Goal: Complete application form

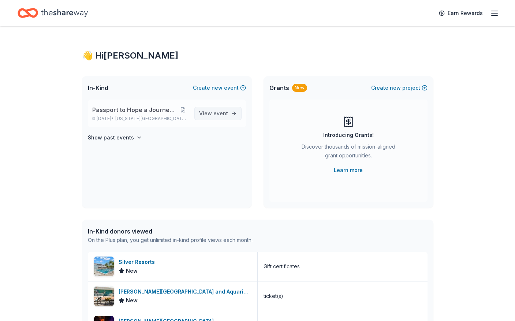
click at [219, 114] on span "event" at bounding box center [220, 113] width 15 height 6
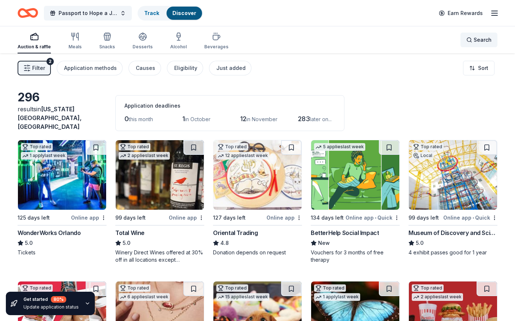
click at [476, 38] on span "Search" at bounding box center [483, 40] width 18 height 9
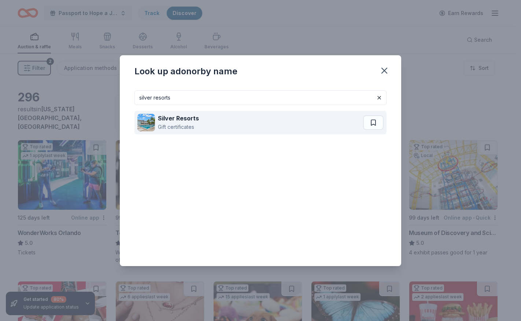
click at [171, 123] on div "Gift certificates" at bounding box center [178, 127] width 41 height 9
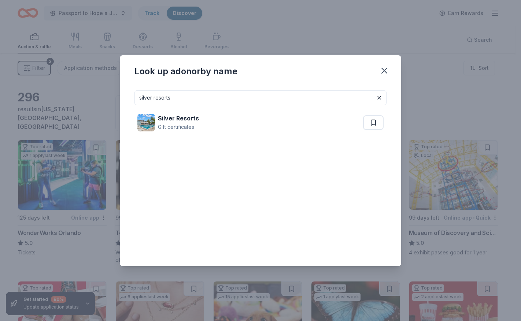
drag, startPoint x: 172, startPoint y: 97, endPoint x: 124, endPoint y: 105, distance: 48.7
click at [124, 105] on div "silver resorts Silver Resorts Gift certificates" at bounding box center [260, 176] width 281 height 182
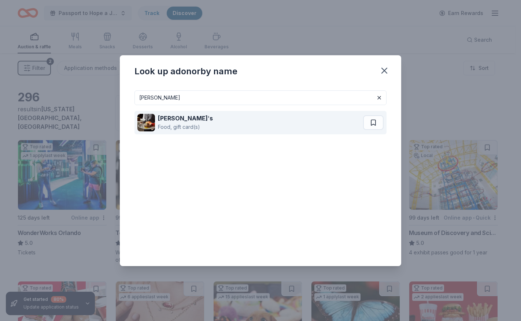
click at [174, 123] on div "Food, gift card(s)" at bounding box center [185, 127] width 55 height 9
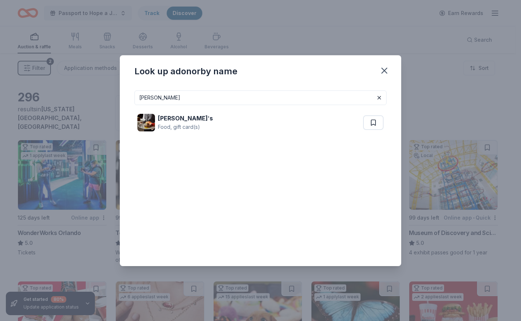
drag, startPoint x: 166, startPoint y: 97, endPoint x: 131, endPoint y: 111, distance: 37.2
click at [131, 111] on div "flemings Fleming ' s Food, gift card(s)" at bounding box center [260, 176] width 281 height 182
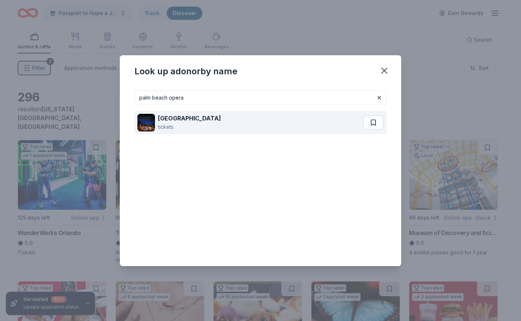
click at [179, 120] on strong "Palm Beach Opera" at bounding box center [189, 118] width 63 height 7
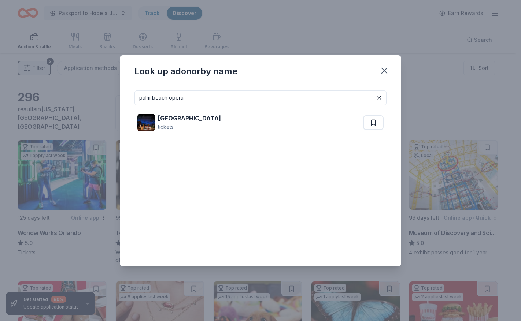
drag, startPoint x: 185, startPoint y: 99, endPoint x: 102, endPoint y: 107, distance: 83.1
click at [102, 107] on div "Look up a donor by name palm beach opera Palm Beach Opera tickets" at bounding box center [260, 160] width 521 height 321
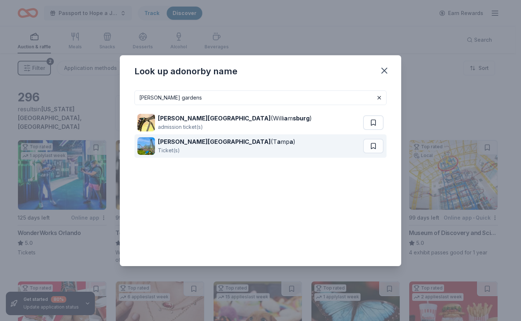
type input "busch gardens"
click at [183, 143] on strong "Busch Gardens" at bounding box center [214, 141] width 113 height 7
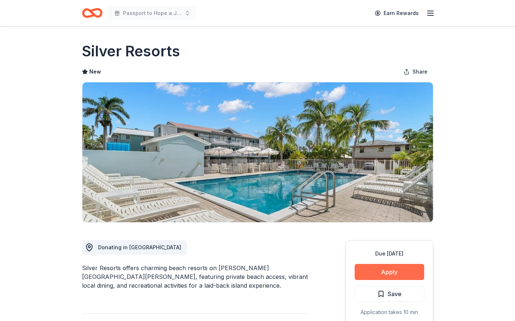
click at [383, 272] on button "Apply" at bounding box center [390, 272] width 70 height 16
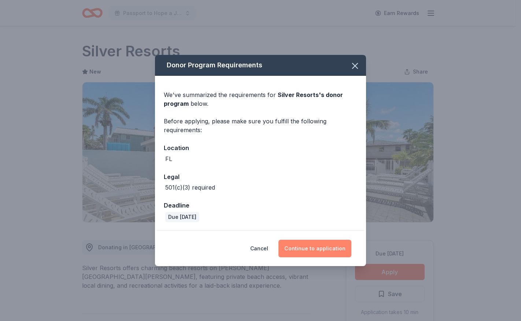
click at [317, 247] on button "Continue to application" at bounding box center [314, 249] width 73 height 18
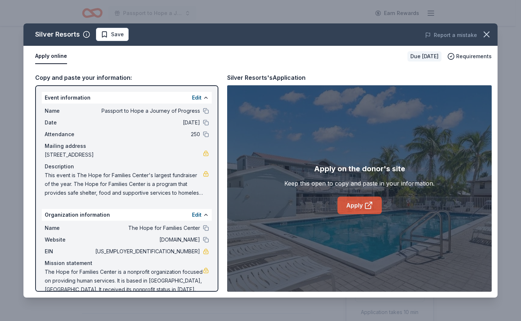
click at [352, 203] on link "Apply" at bounding box center [359, 206] width 44 height 18
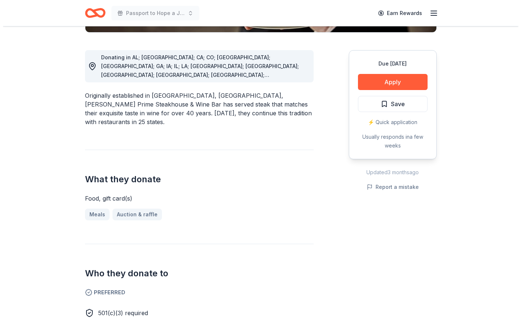
scroll to position [220, 0]
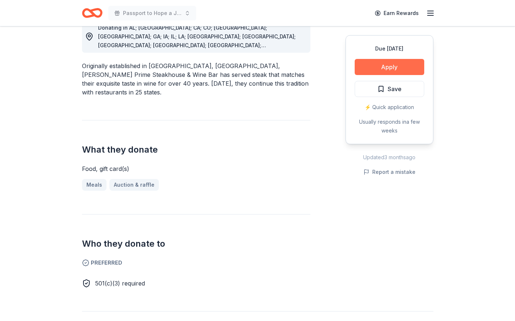
click at [393, 67] on button "Apply" at bounding box center [390, 67] width 70 height 16
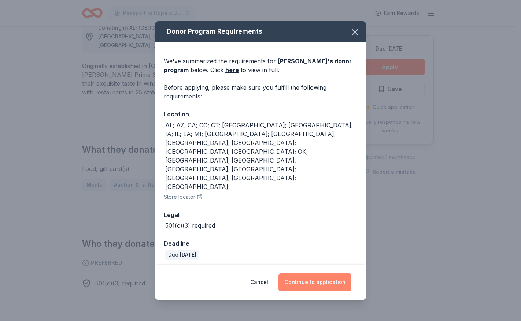
click at [322, 274] on button "Continue to application" at bounding box center [314, 283] width 73 height 18
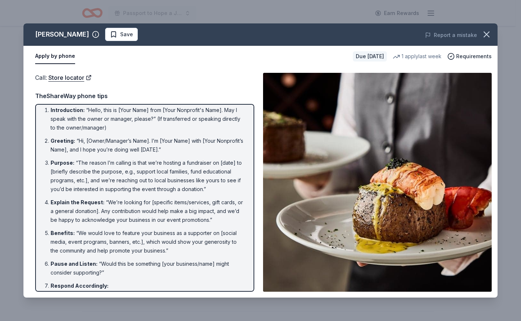
scroll to position [0, 0]
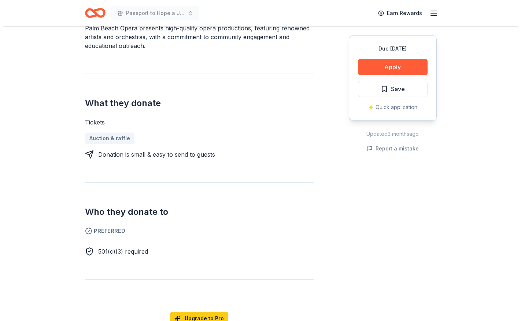
scroll to position [256, 0]
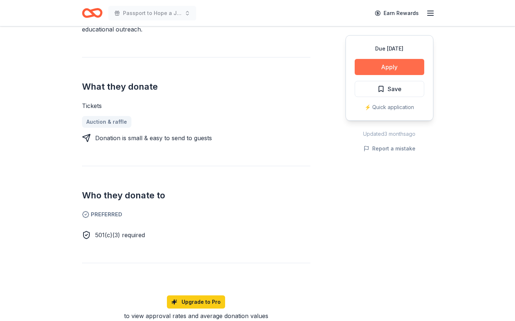
click at [387, 67] on button "Apply" at bounding box center [390, 67] width 70 height 16
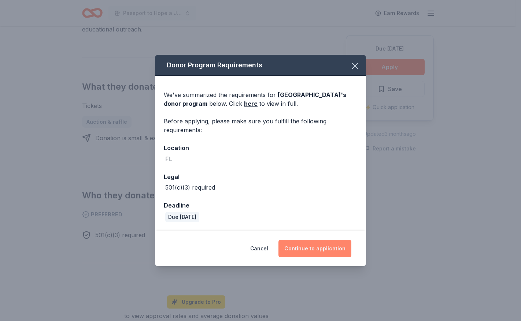
click at [313, 250] on button "Continue to application" at bounding box center [314, 249] width 73 height 18
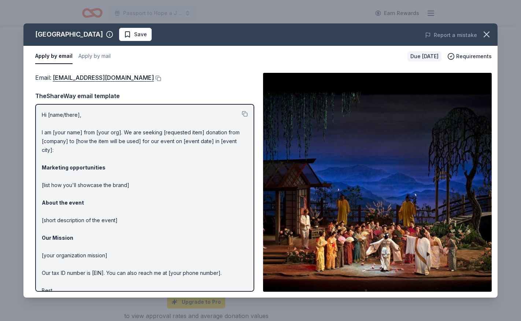
scroll to position [19, 0]
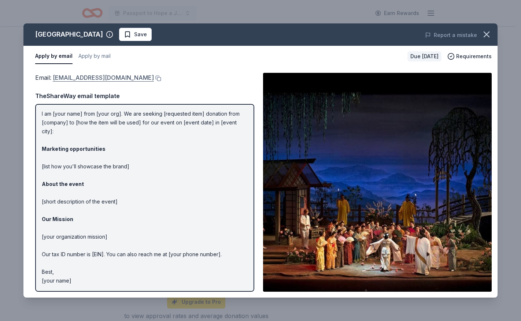
click at [84, 78] on link "info@pbopera.org" at bounding box center [103, 78] width 101 height 10
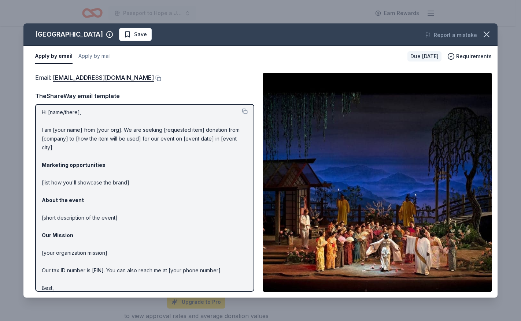
scroll to position [0, 0]
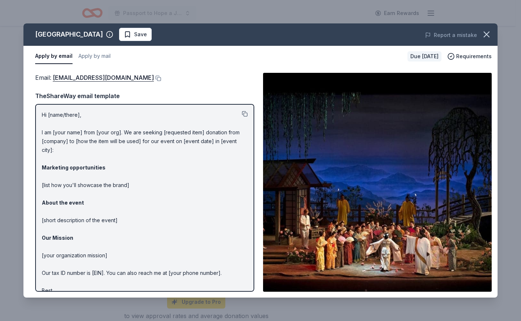
click at [242, 114] on button at bounding box center [245, 114] width 6 height 6
click at [85, 78] on link "info@pbopera.org" at bounding box center [103, 78] width 101 height 10
click at [71, 78] on link "info@pbopera.org" at bounding box center [103, 78] width 101 height 10
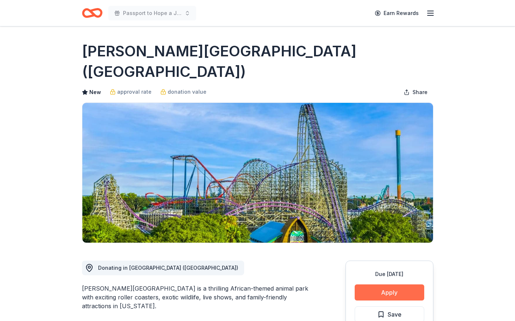
click at [382, 285] on button "Apply" at bounding box center [390, 293] width 70 height 16
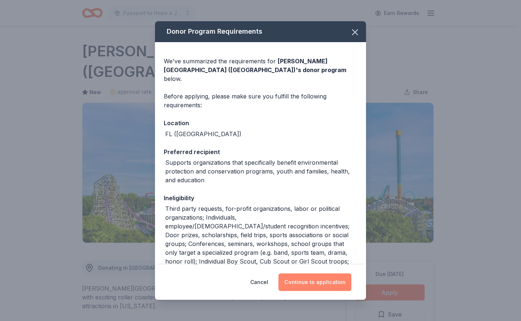
click at [316, 280] on button "Continue to application" at bounding box center [314, 283] width 73 height 18
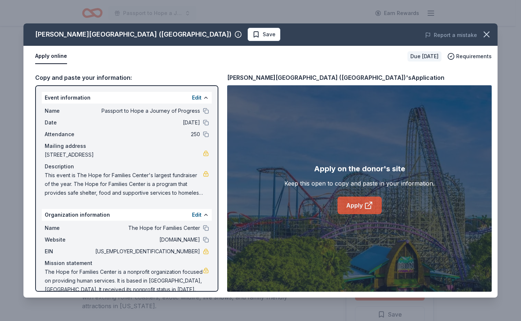
click at [346, 202] on link "Apply" at bounding box center [359, 206] width 44 height 18
